Goal: Task Accomplishment & Management: Use online tool/utility

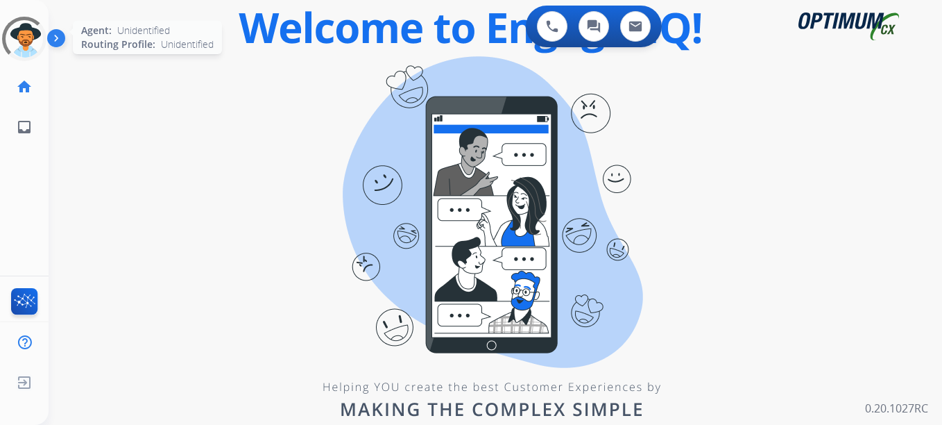
click at [17, 40] on div at bounding box center [24, 39] width 44 height 44
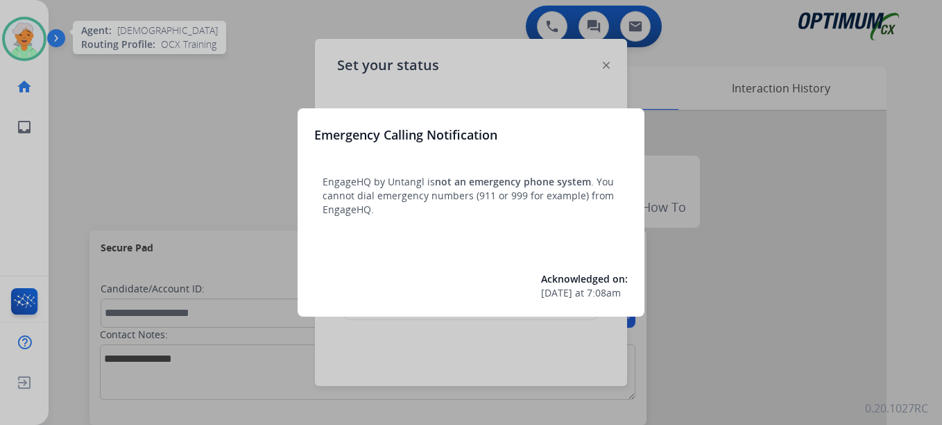
click at [9, 36] on div at bounding box center [471, 212] width 942 height 425
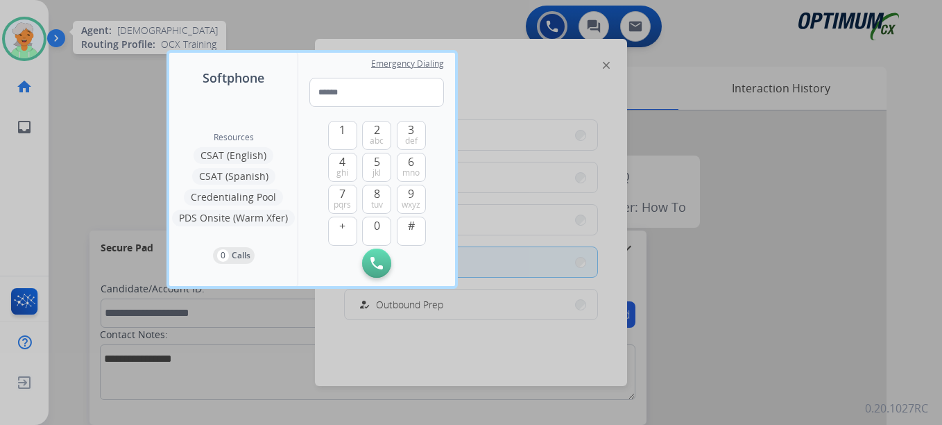
click at [28, 33] on div at bounding box center [471, 212] width 942 height 425
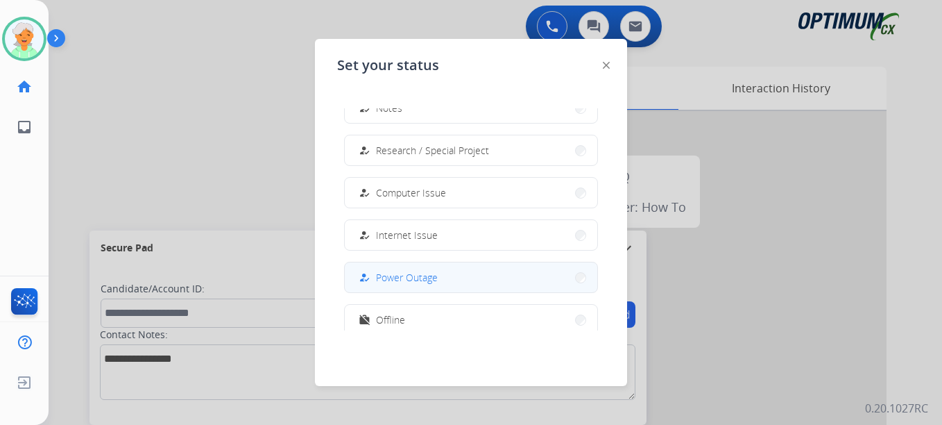
scroll to position [346, 0]
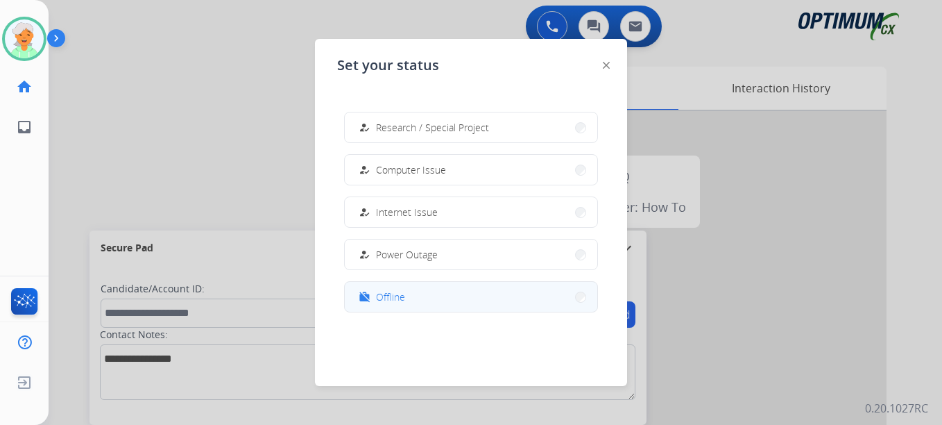
click at [471, 295] on button "work_off Offline" at bounding box center [471, 297] width 253 height 30
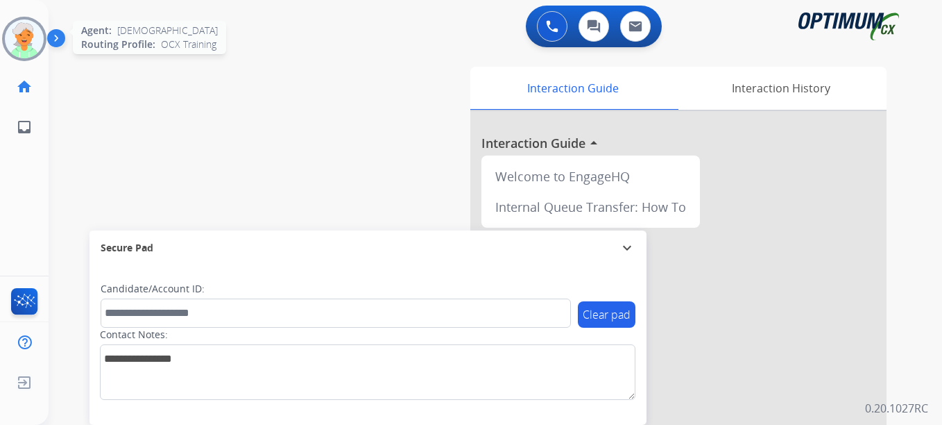
click at [15, 41] on img at bounding box center [24, 38] width 39 height 39
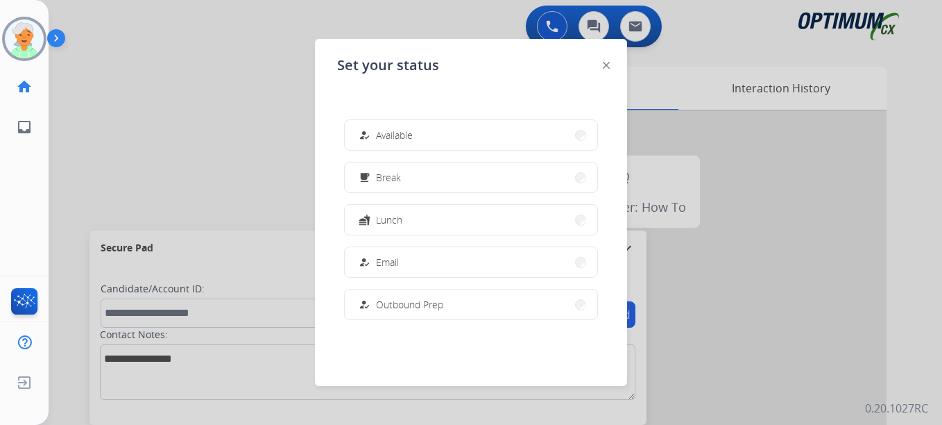
click at [207, 145] on div at bounding box center [471, 212] width 942 height 425
